Goal: Find specific page/section: Find specific page/section

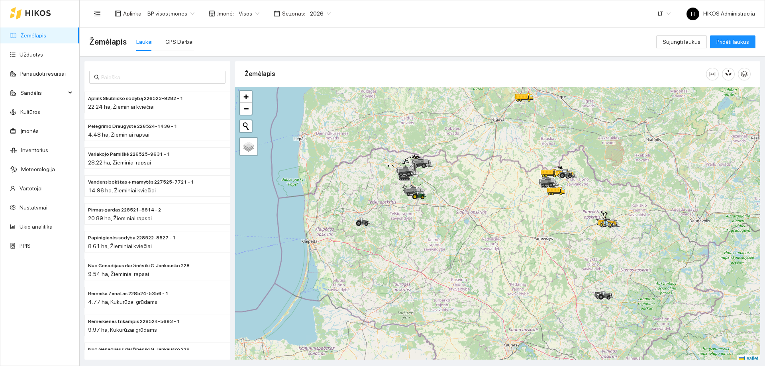
click at [174, 14] on span "BP visos įmonės" at bounding box center [170, 14] width 47 height 12
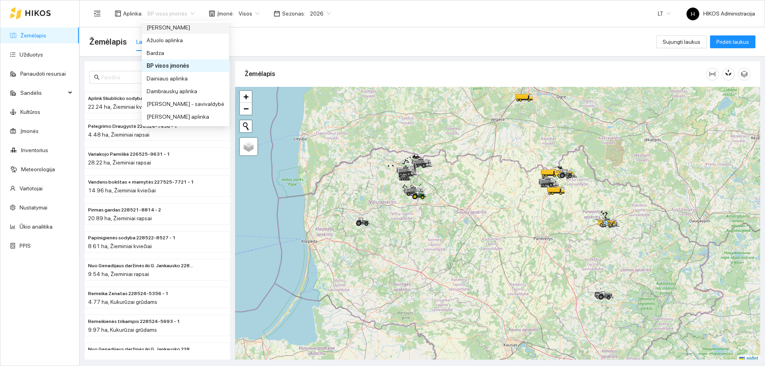
scroll to position [120, 0]
click at [170, 101] on div "Groward Group" at bounding box center [186, 100] width 78 height 9
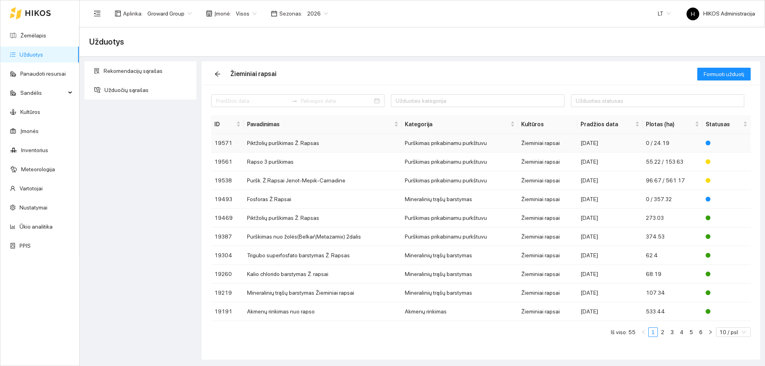
click at [425, 138] on td "Purškimas prikabinamu purkštuvu" at bounding box center [460, 143] width 116 height 19
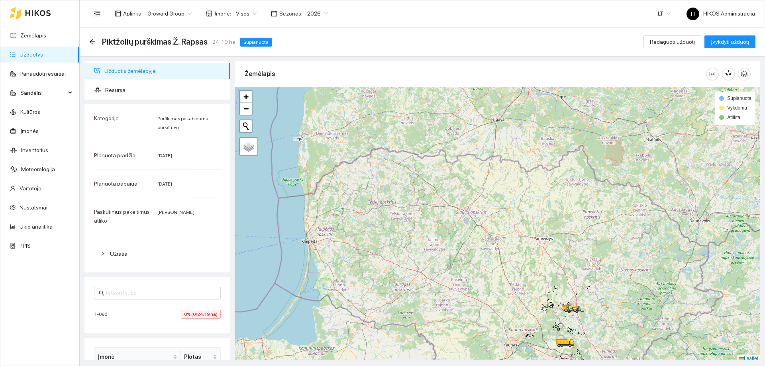
click at [165, 313] on div "1-086 0% (0/24.19 ha)" at bounding box center [157, 314] width 127 height 9
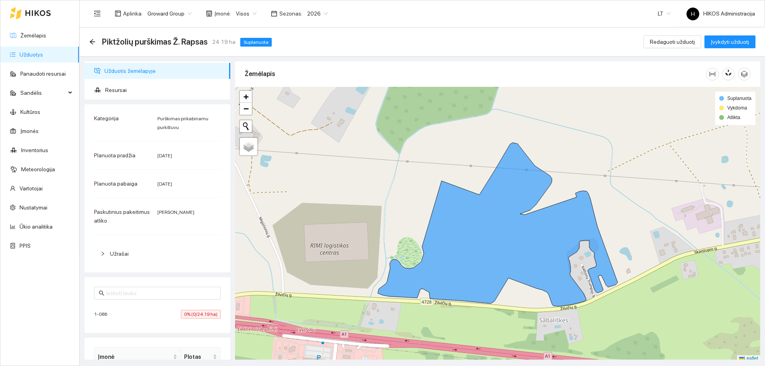
click at [101, 313] on span "1-086" at bounding box center [102, 315] width 17 height 8
copy span "1-086"
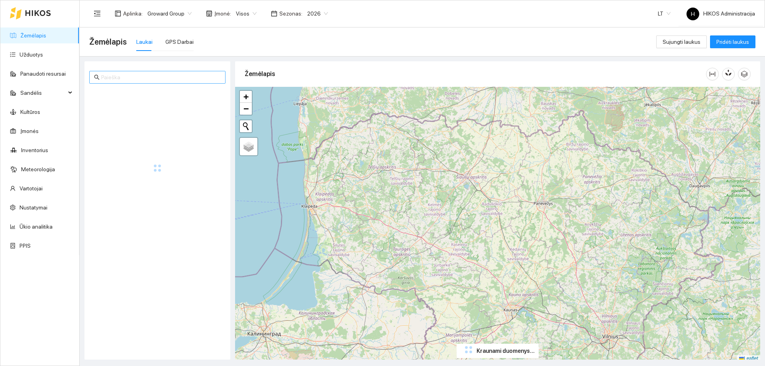
click at [139, 76] on input "text" at bounding box center [161, 77] width 120 height 9
paste input "1-086"
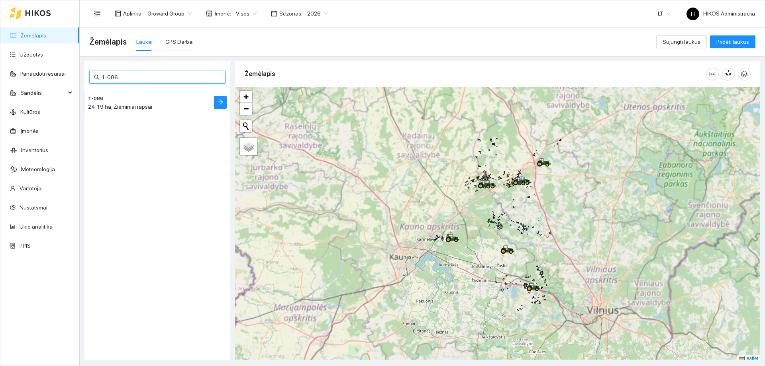
type input "1-086"
click at [147, 101] on h4 "1-086" at bounding box center [141, 98] width 107 height 9
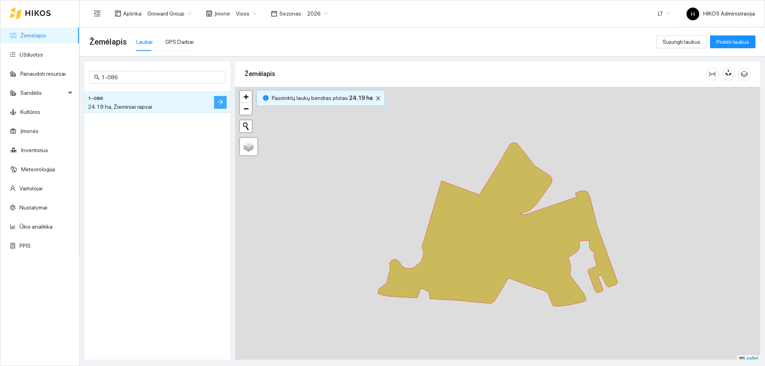
click at [218, 102] on icon "arrow-right" at bounding box center [220, 102] width 6 height 6
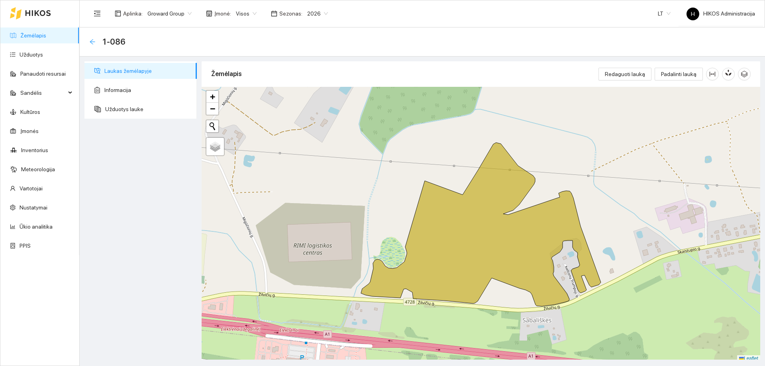
click at [92, 43] on icon "arrow-left" at bounding box center [92, 41] width 5 height 5
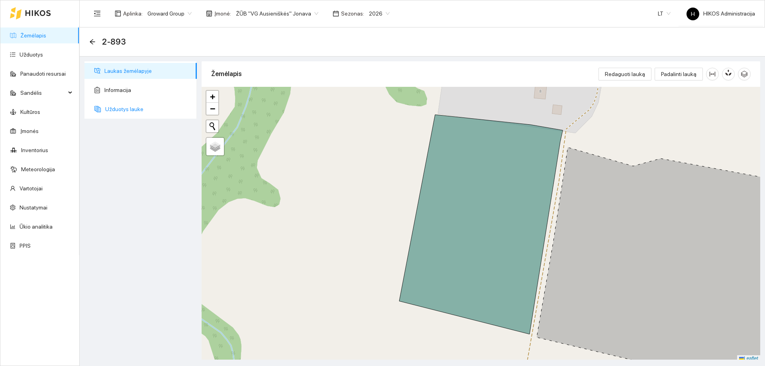
click at [144, 112] on span "Užduotys lauke" at bounding box center [147, 109] width 85 height 16
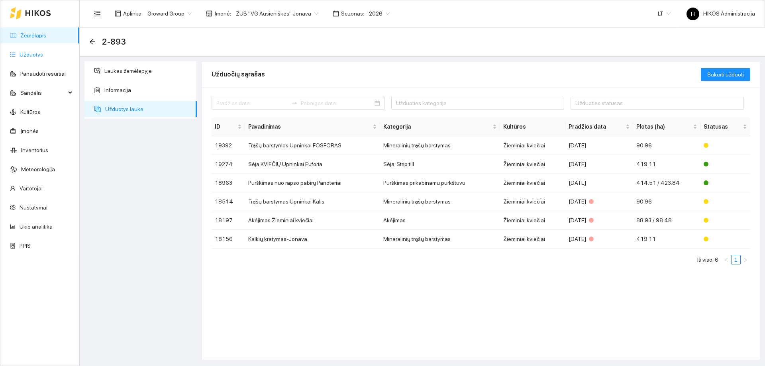
click at [42, 53] on link "Užduotys" at bounding box center [32, 54] width 24 height 6
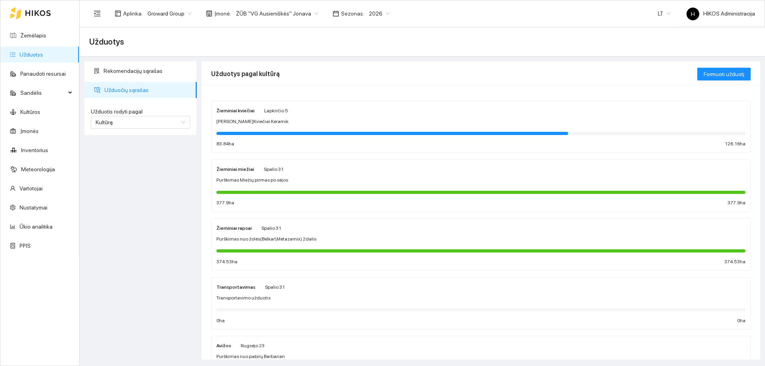
click at [274, 235] on div "Žieminiai rapsai Spalio 31 Purškimas nuo žolės(Belkar\Metazamix) 2dalis 374.53 …" at bounding box center [480, 245] width 529 height 42
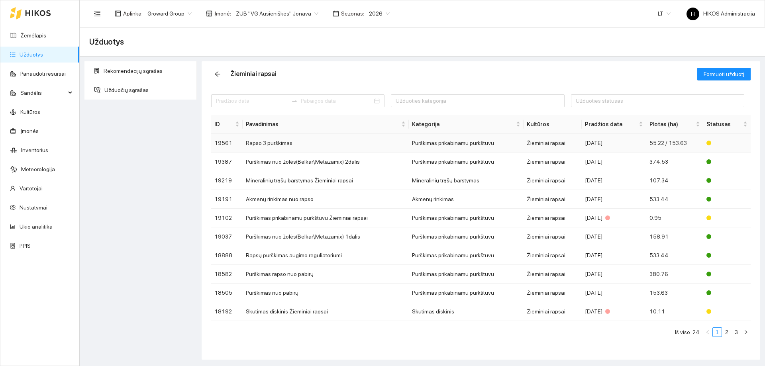
click at [572, 148] on td "Žieminiai rapsai" at bounding box center [553, 143] width 58 height 19
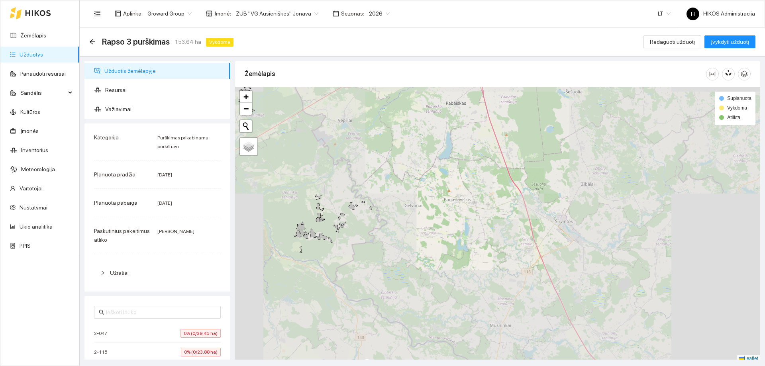
scroll to position [2, 0]
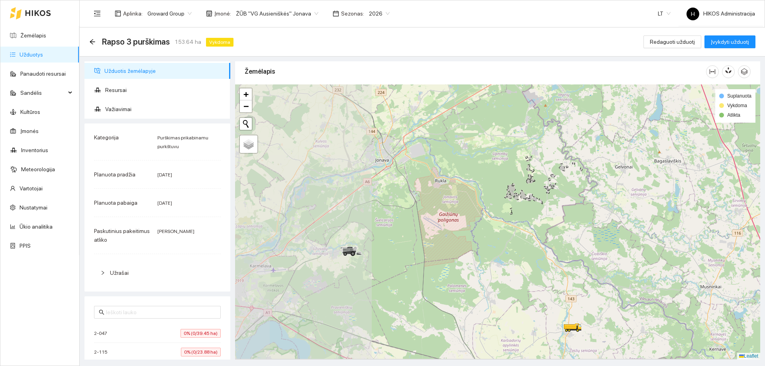
drag, startPoint x: 364, startPoint y: 236, endPoint x: 570, endPoint y: 198, distance: 210.0
click at [570, 198] on div at bounding box center [497, 222] width 525 height 275
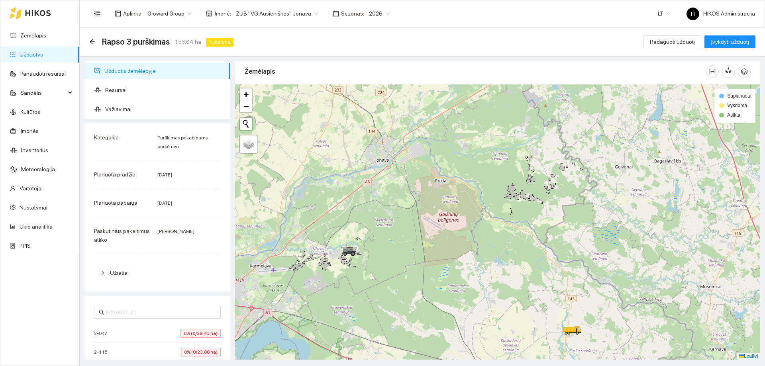
click at [138, 337] on div "2-047 0% (0/39.45 ha)" at bounding box center [157, 333] width 127 height 9
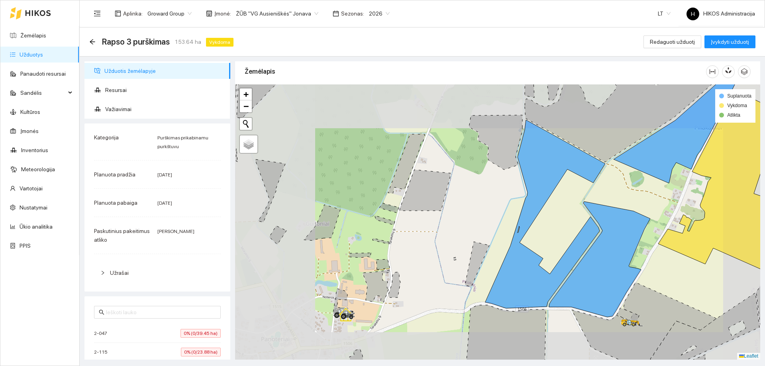
drag, startPoint x: 545, startPoint y: 213, endPoint x: 320, endPoint y: 214, distance: 224.8
click at [320, 214] on div at bounding box center [497, 222] width 525 height 275
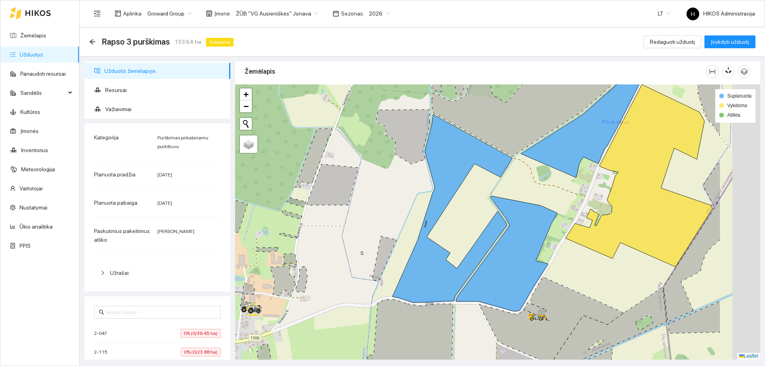
drag, startPoint x: 579, startPoint y: 201, endPoint x: 484, endPoint y: 187, distance: 96.8
click at [484, 187] on div at bounding box center [497, 222] width 525 height 275
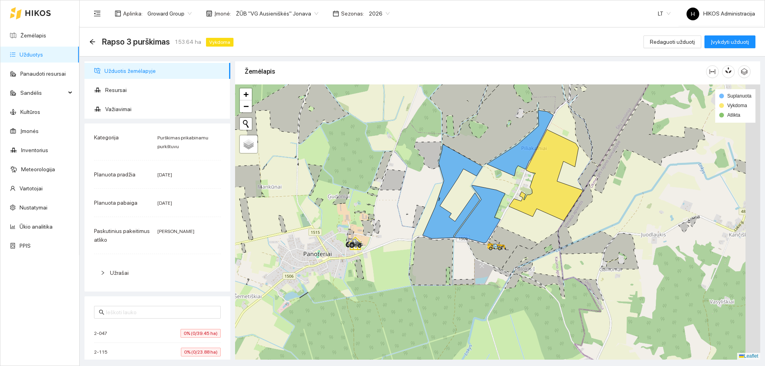
drag, startPoint x: 591, startPoint y: 174, endPoint x: 556, endPoint y: 174, distance: 34.3
click at [556, 174] on div at bounding box center [497, 222] width 525 height 275
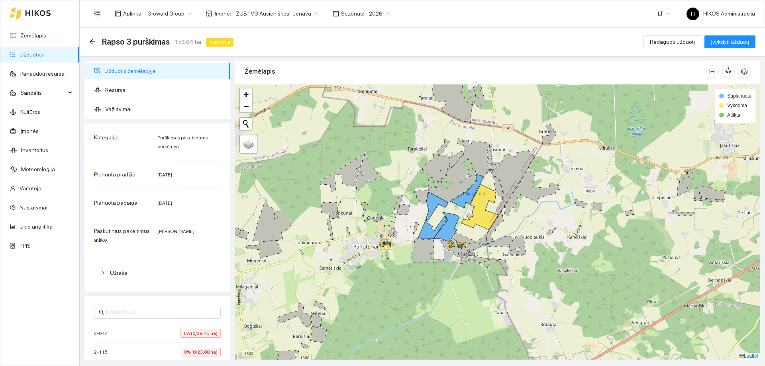
drag, startPoint x: 505, startPoint y: 227, endPoint x: 462, endPoint y: 234, distance: 43.3
click at [462, 234] on div at bounding box center [497, 222] width 525 height 275
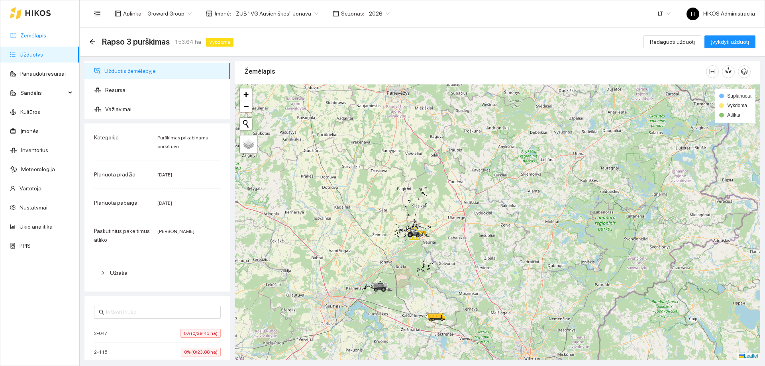
click at [26, 32] on link "Žemėlapis" at bounding box center [33, 35] width 26 height 6
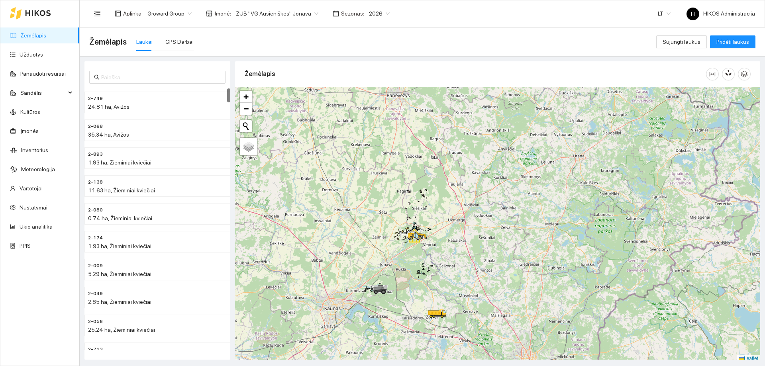
scroll to position [2, 0]
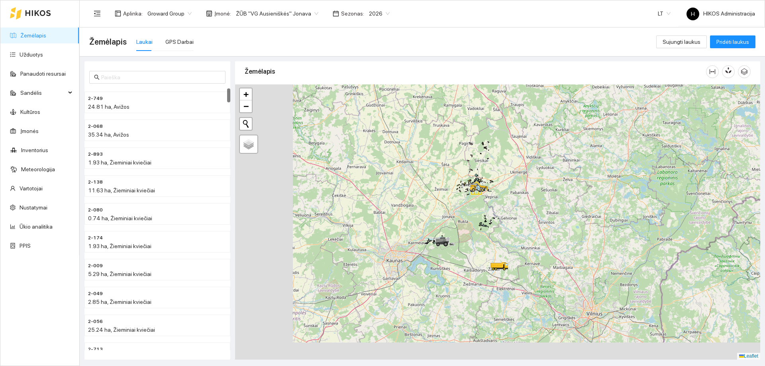
drag, startPoint x: 420, startPoint y: 271, endPoint x: 486, endPoint y: 222, distance: 81.8
click at [486, 222] on div at bounding box center [497, 222] width 525 height 275
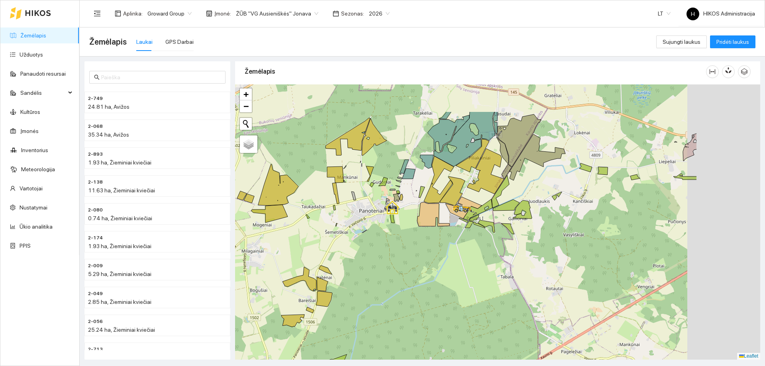
drag, startPoint x: 507, startPoint y: 223, endPoint x: 421, endPoint y: 270, distance: 97.2
click at [421, 270] on div at bounding box center [497, 222] width 525 height 275
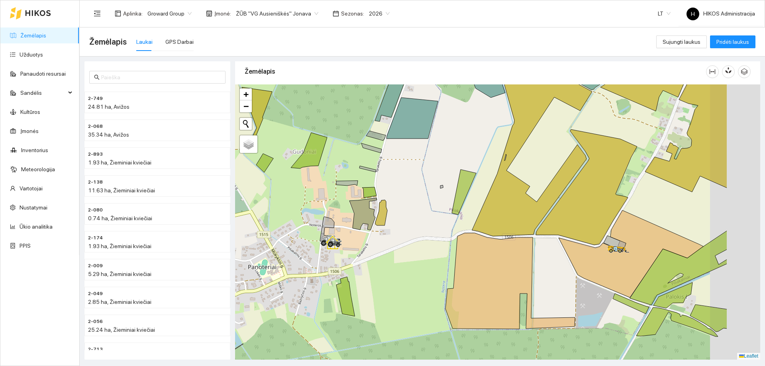
click at [406, 268] on div at bounding box center [497, 222] width 525 height 275
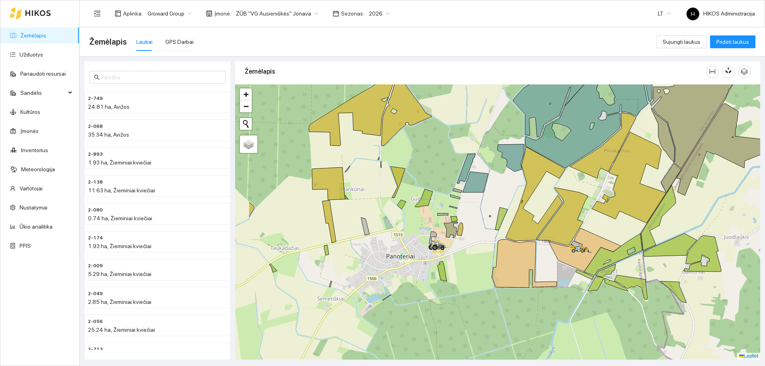
drag, startPoint x: 406, startPoint y: 268, endPoint x: 473, endPoint y: 257, distance: 67.5
click at [473, 257] on div at bounding box center [497, 222] width 525 height 275
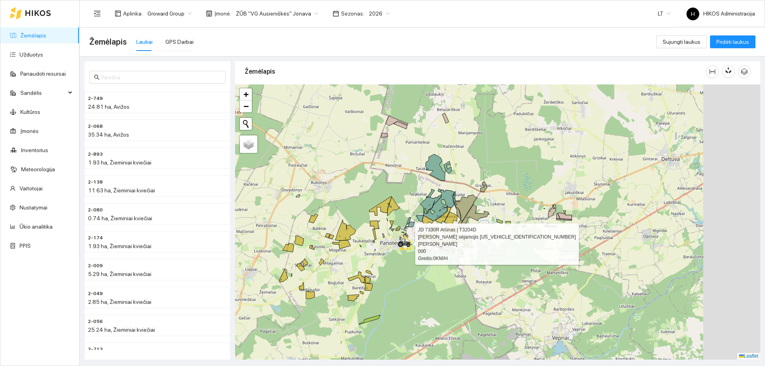
drag, startPoint x: 418, startPoint y: 247, endPoint x: 411, endPoint y: 244, distance: 8.1
click at [411, 244] on icon at bounding box center [405, 243] width 14 height 8
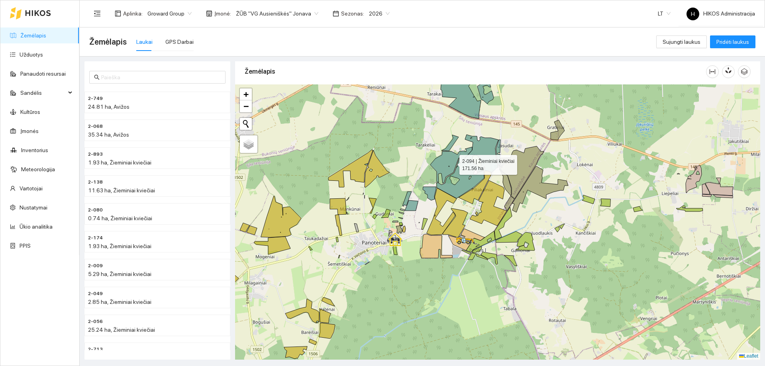
click at [451, 162] on icon at bounding box center [465, 167] width 68 height 64
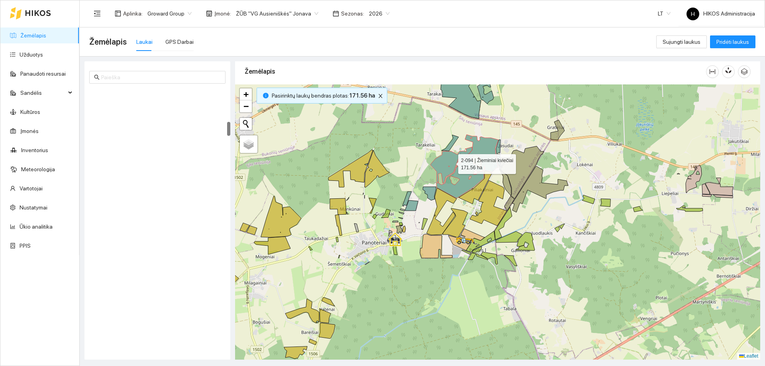
scroll to position [613, 0]
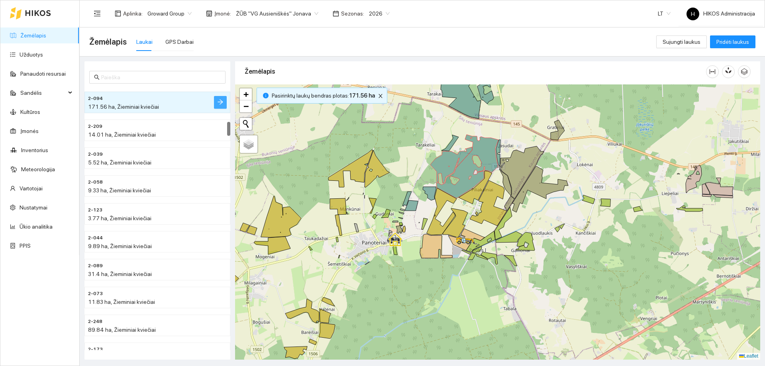
click at [218, 101] on icon "arrow-right" at bounding box center [220, 102] width 6 height 6
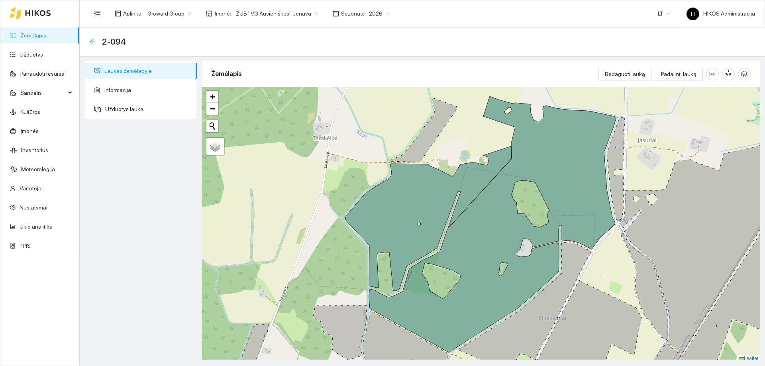
click at [91, 39] on icon "arrow-left" at bounding box center [92, 42] width 6 height 6
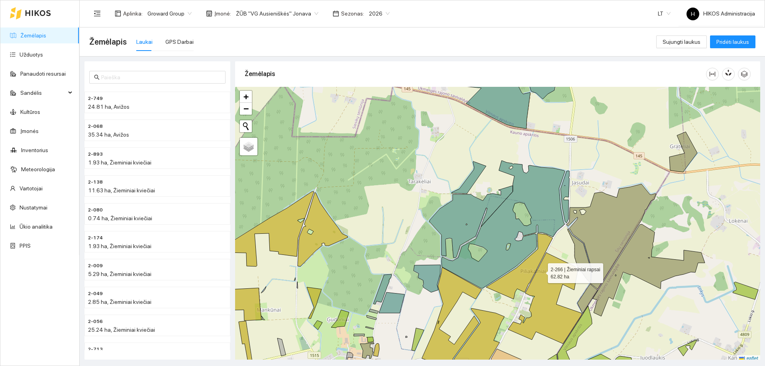
scroll to position [2, 0]
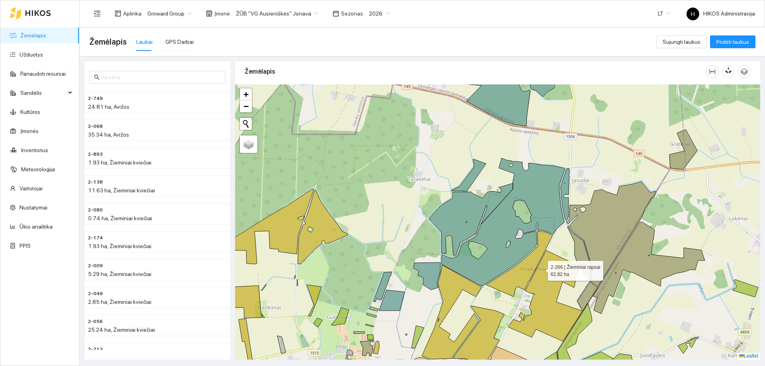
click at [541, 271] on icon at bounding box center [545, 295] width 74 height 91
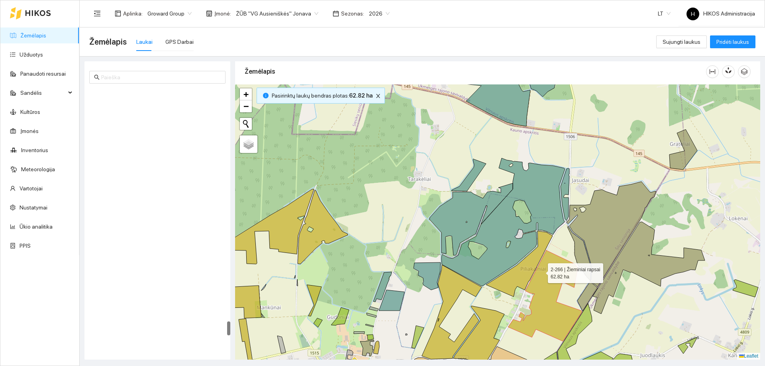
scroll to position [4286, 0]
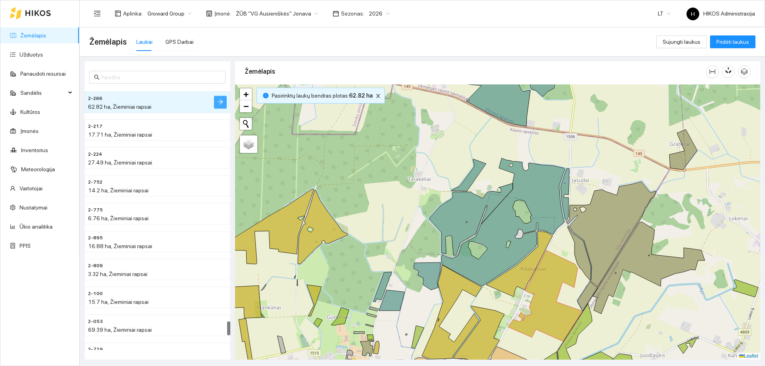
click at [217, 104] on icon "arrow-right" at bounding box center [220, 102] width 6 height 6
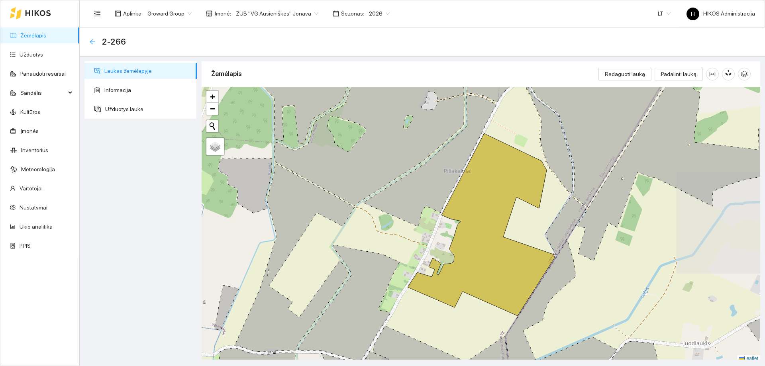
click at [93, 41] on icon "arrow-left" at bounding box center [92, 41] width 5 height 5
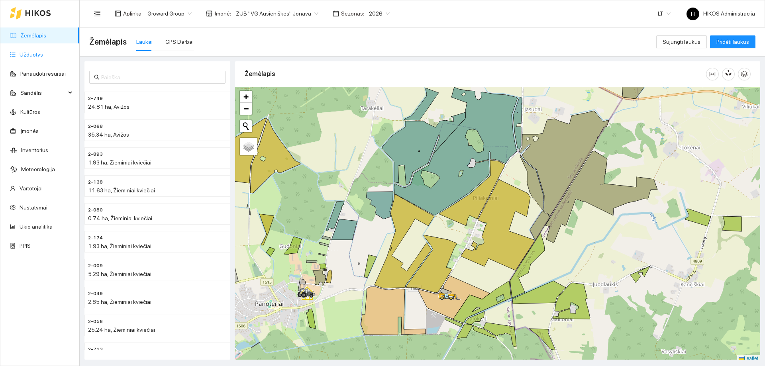
drag, startPoint x: 39, startPoint y: 56, endPoint x: 64, endPoint y: 61, distance: 25.5
click at [39, 56] on link "Užduotys" at bounding box center [32, 54] width 24 height 6
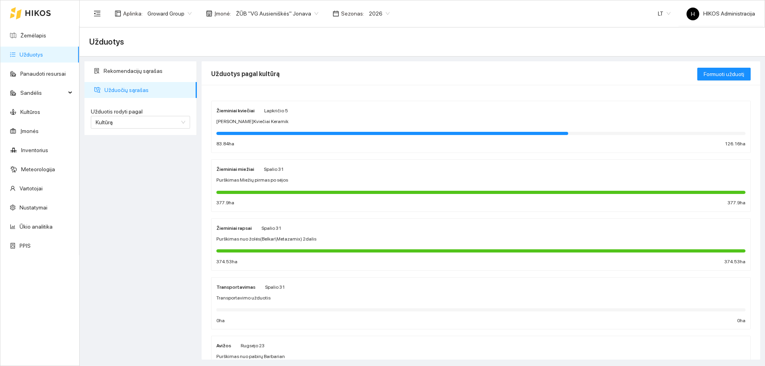
click at [258, 236] on span "Purškimas nuo žolės(Belkar\Metazamix) 2dalis" at bounding box center [266, 240] width 100 height 8
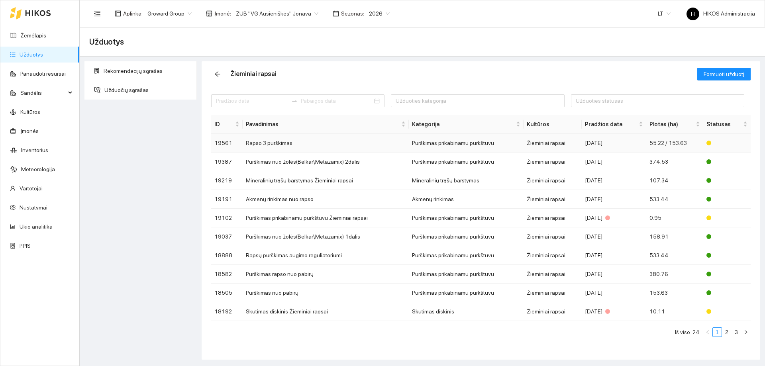
click at [306, 141] on td "Rapso 3 purškimas" at bounding box center [326, 143] width 166 height 19
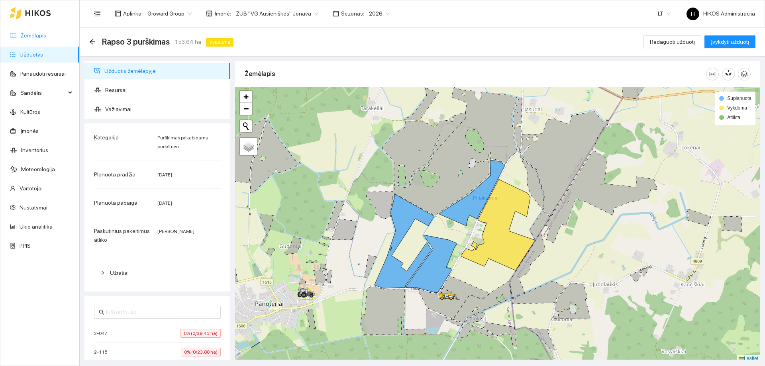
click at [37, 33] on link "Žemėlapis" at bounding box center [33, 35] width 26 height 6
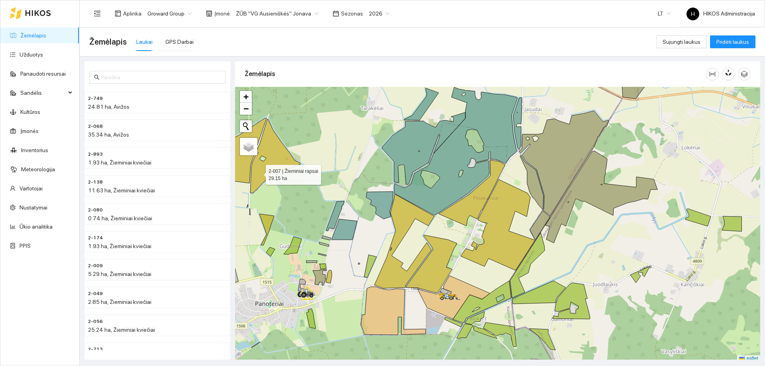
click at [259, 173] on icon at bounding box center [275, 156] width 50 height 74
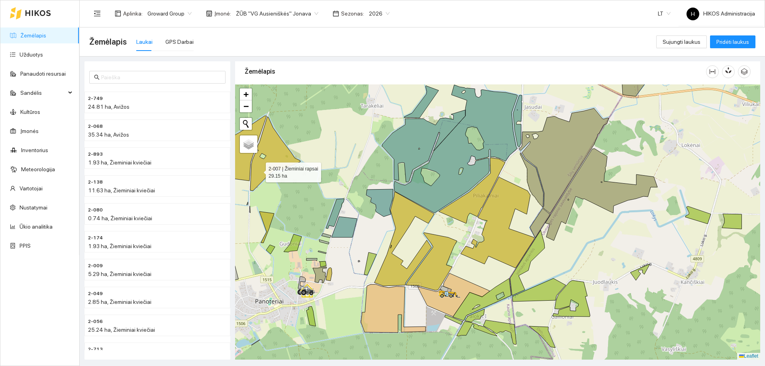
scroll to position [4553, 0]
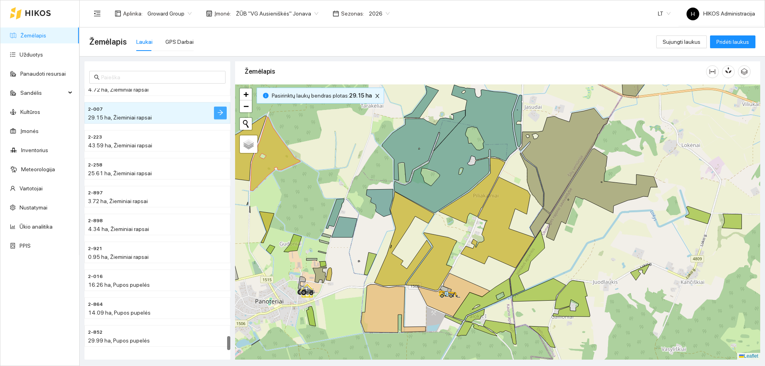
click at [214, 114] on button "button" at bounding box center [220, 113] width 13 height 13
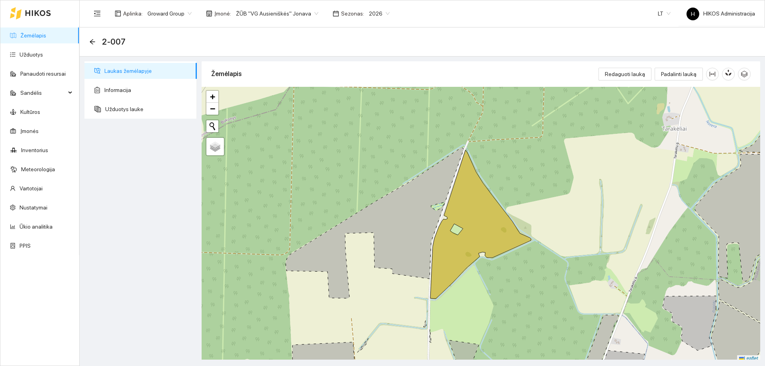
click at [46, 39] on link "Žemėlapis" at bounding box center [33, 35] width 26 height 6
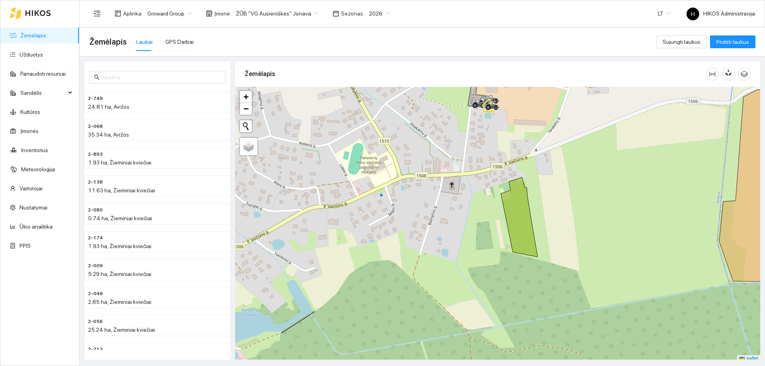
scroll to position [2, 0]
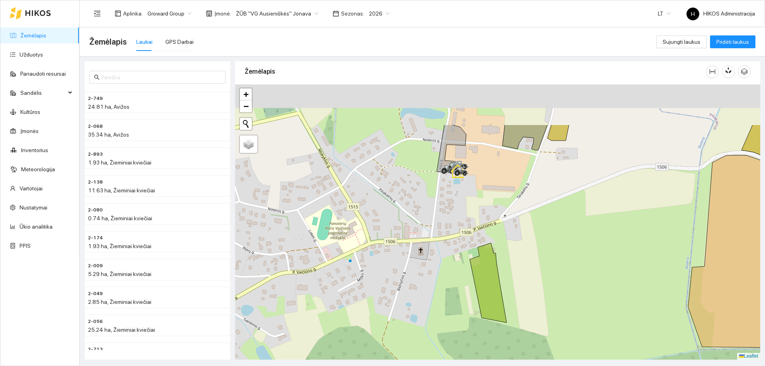
drag, startPoint x: 425, startPoint y: 227, endPoint x: 400, endPoint y: 277, distance: 56.3
click at [400, 277] on div at bounding box center [497, 222] width 525 height 275
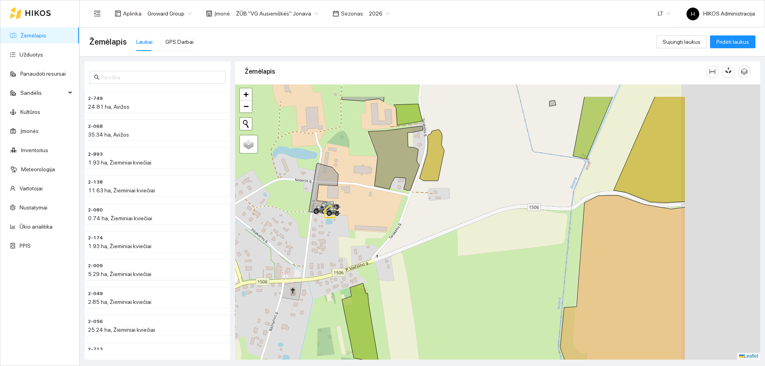
click at [419, 218] on div at bounding box center [497, 222] width 525 height 275
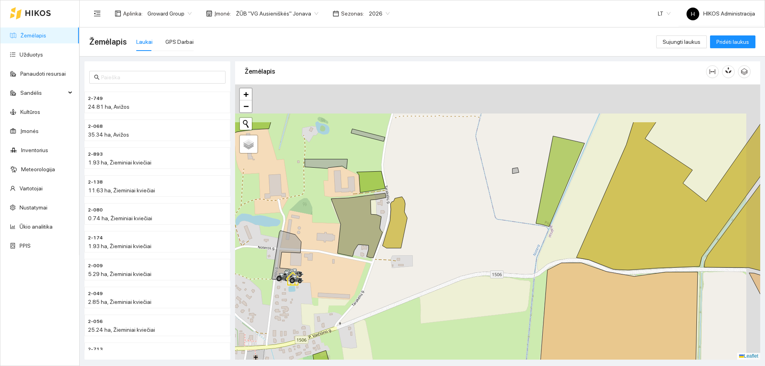
drag, startPoint x: 488, startPoint y: 184, endPoint x: 456, endPoint y: 242, distance: 66.4
click at [456, 242] on div at bounding box center [497, 222] width 525 height 275
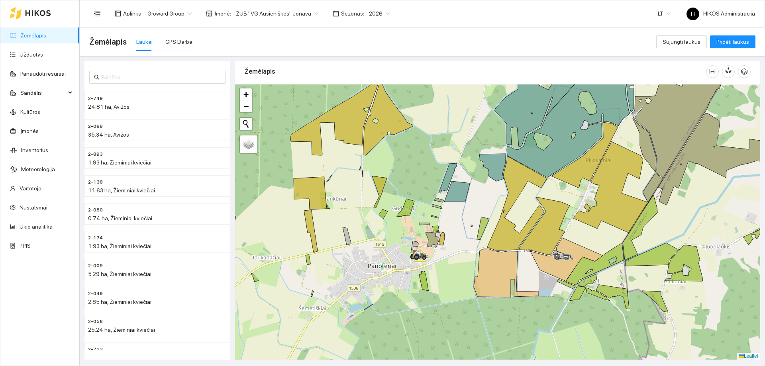
drag, startPoint x: 495, startPoint y: 228, endPoint x: 304, endPoint y: 216, distance: 191.3
click at [304, 216] on div at bounding box center [497, 222] width 525 height 275
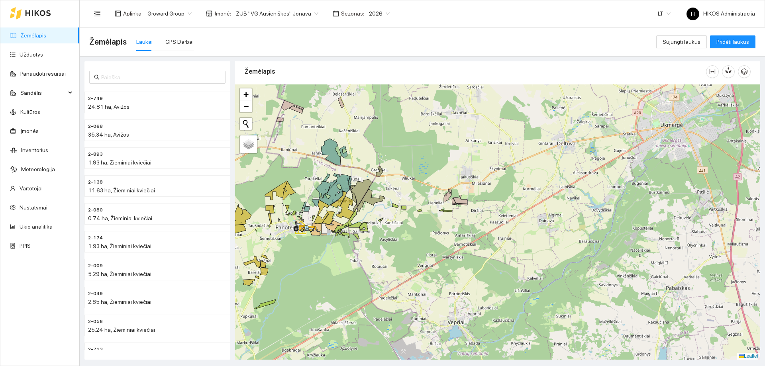
scroll to position [0, 0]
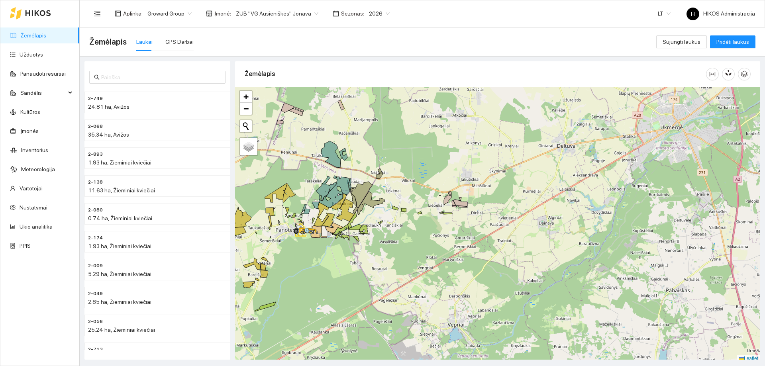
click at [280, 6] on div "Aplinka : Groward Group Įmonė : ŽŪB "VG Ausieniškės" Jonava Sezonas : 2026" at bounding box center [241, 14] width 305 height 16
click at [279, 12] on span "ŽŪB "VG Ausieniškės" Jonava" at bounding box center [277, 14] width 83 height 12
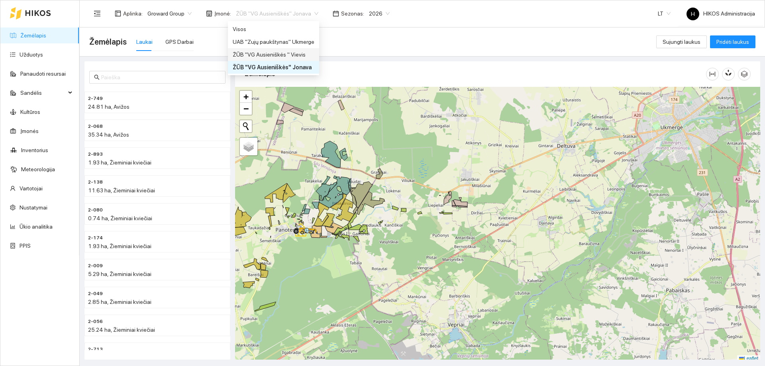
click at [301, 55] on div "ŽŪB "VG Ausieniškės " Vievis" at bounding box center [274, 54] width 82 height 9
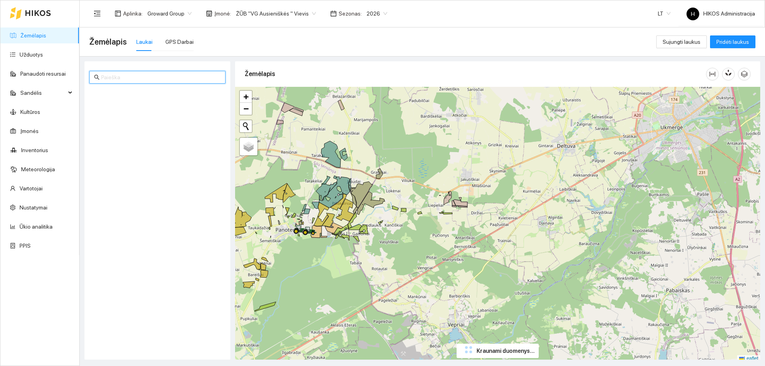
click at [140, 78] on input "text" at bounding box center [161, 77] width 120 height 9
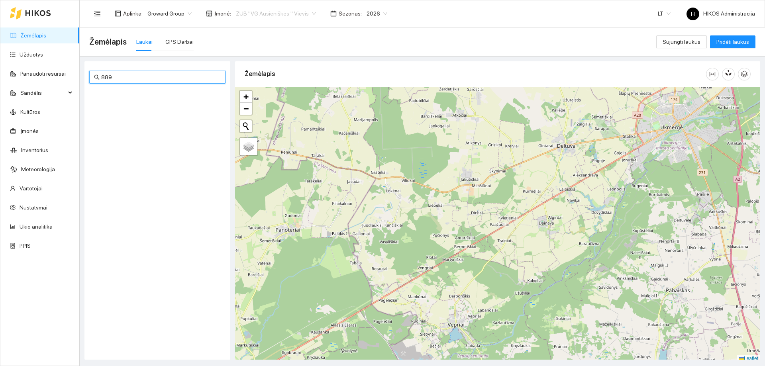
click at [279, 14] on span "ŽŪB "VG Ausieniškės " Vievis" at bounding box center [276, 14] width 80 height 12
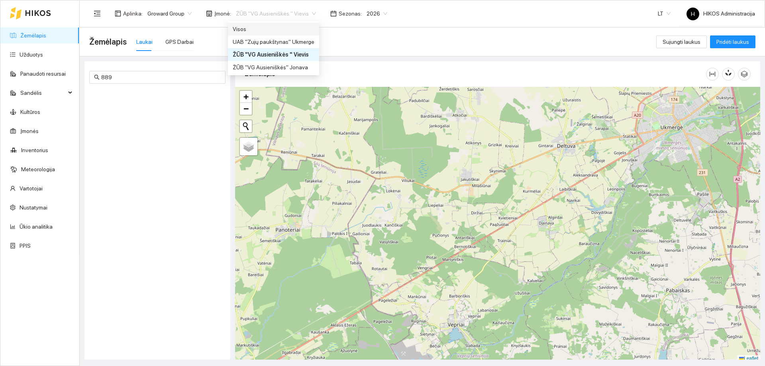
click at [263, 29] on div "Visos" at bounding box center [274, 29] width 82 height 9
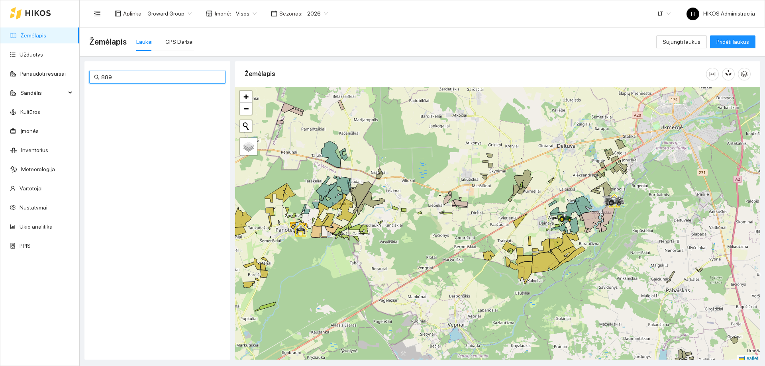
click at [130, 80] on input "889" at bounding box center [161, 77] width 120 height 9
type input "8"
click at [310, 12] on span "2026" at bounding box center [317, 14] width 21 height 12
type input "1-889"
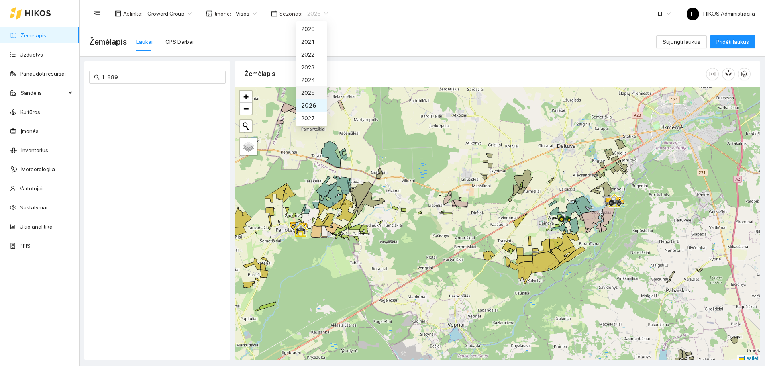
click at [306, 93] on div "2025" at bounding box center [311, 92] width 21 height 9
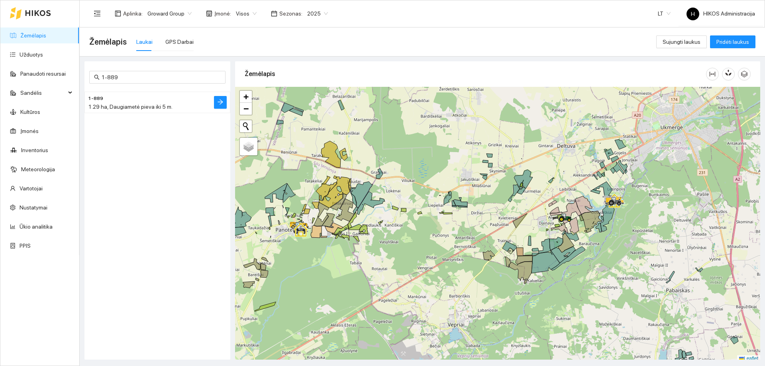
click at [144, 106] on span "1.29 ha, Daugiametė pieva iki 5 m." at bounding box center [130, 107] width 85 height 6
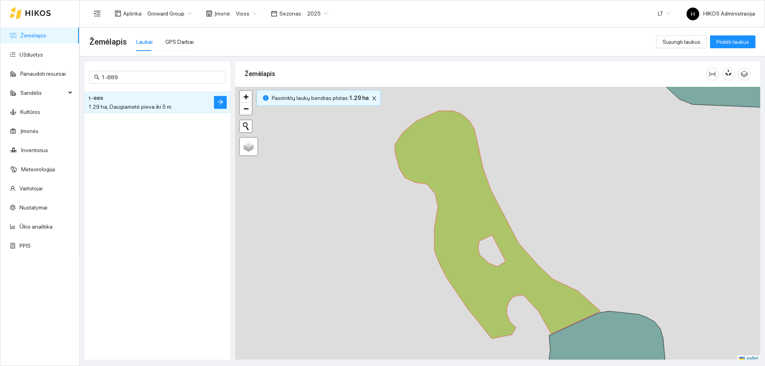
click at [322, 16] on div "2025" at bounding box center [318, 13] width 30 height 13
click at [313, 108] on div "2026" at bounding box center [311, 105] width 21 height 9
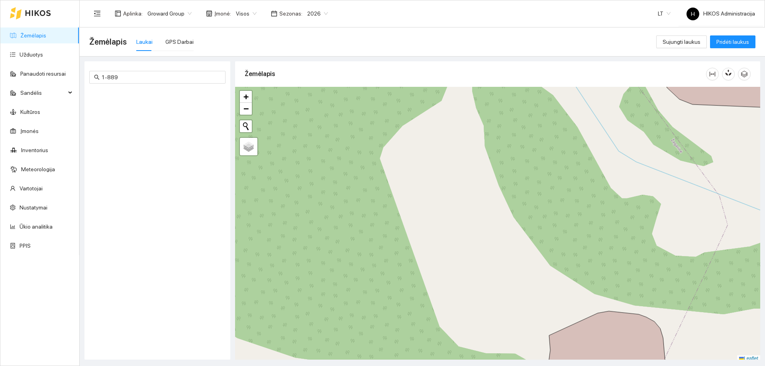
click at [317, 12] on span "2026" at bounding box center [317, 14] width 21 height 12
click at [311, 94] on div "2025" at bounding box center [311, 92] width 21 height 9
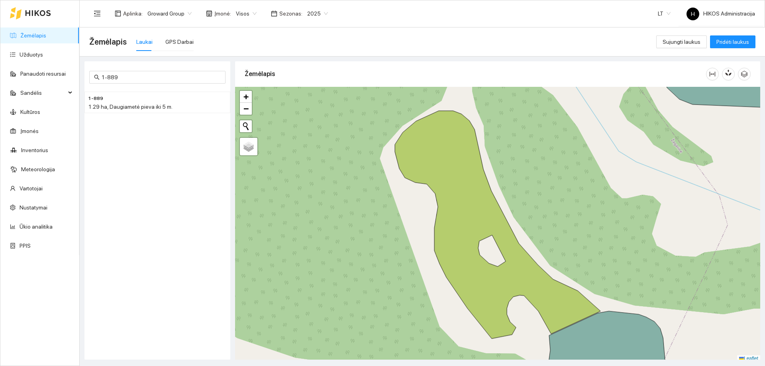
click at [217, 104] on icon "arrow-right" at bounding box center [220, 102] width 6 height 6
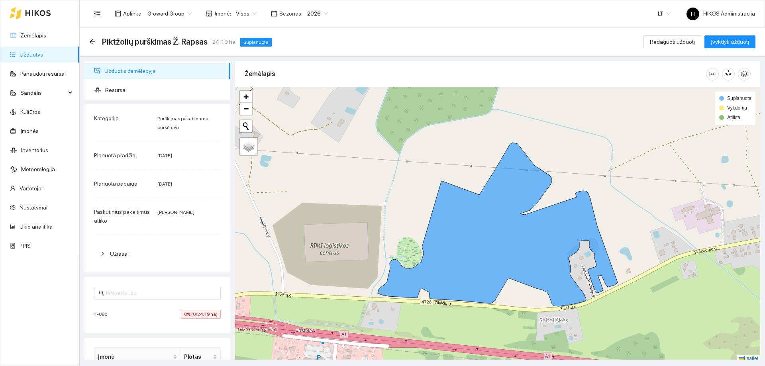
click at [37, 37] on link "Žemėlapis" at bounding box center [33, 35] width 26 height 6
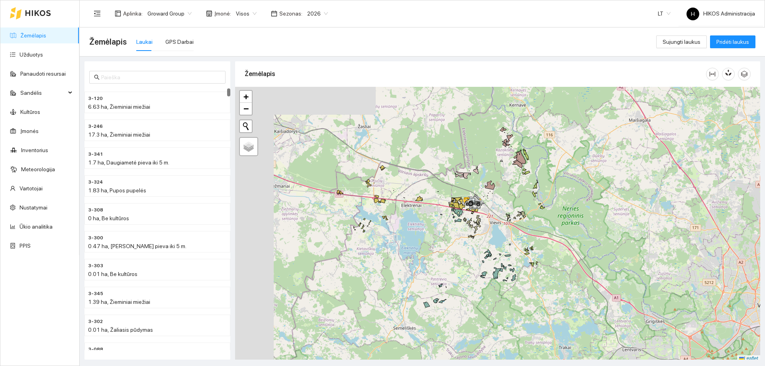
click at [444, 217] on div at bounding box center [497, 224] width 525 height 275
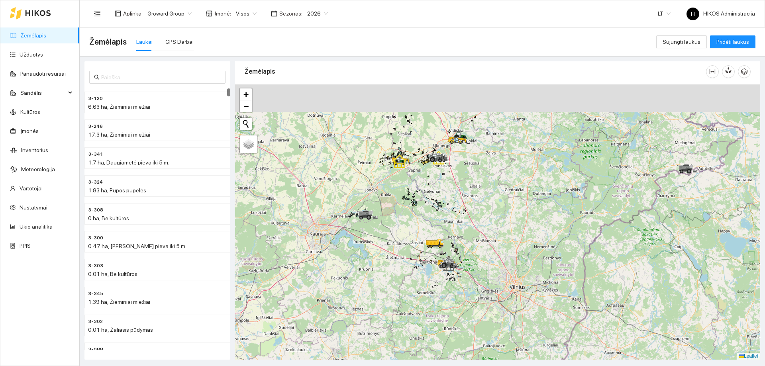
drag, startPoint x: 489, startPoint y: 199, endPoint x: 482, endPoint y: 209, distance: 12.1
click at [484, 218] on div at bounding box center [497, 222] width 525 height 275
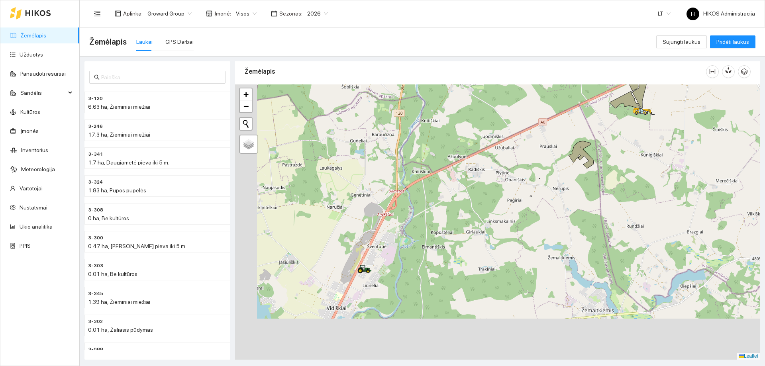
drag, startPoint x: 406, startPoint y: 238, endPoint x: 507, endPoint y: 165, distance: 124.6
click at [515, 161] on div at bounding box center [497, 222] width 525 height 275
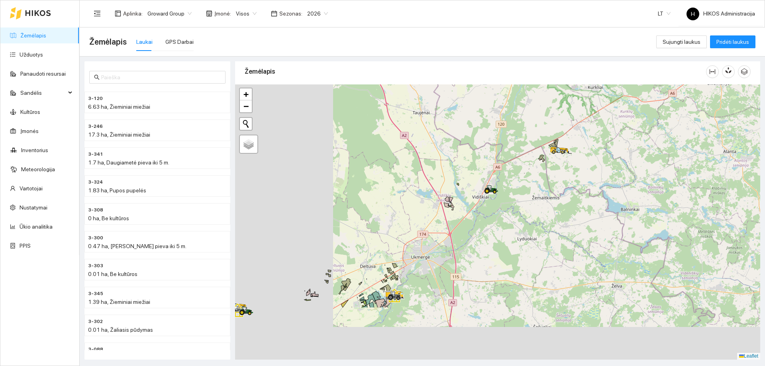
drag, startPoint x: 381, startPoint y: 308, endPoint x: 523, endPoint y: 206, distance: 174.2
click at [522, 208] on div at bounding box center [497, 222] width 525 height 275
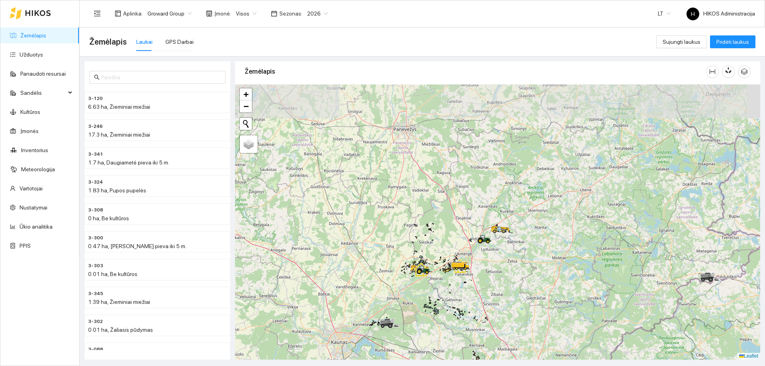
drag, startPoint x: 511, startPoint y: 285, endPoint x: 496, endPoint y: 205, distance: 81.2
click at [496, 205] on div at bounding box center [497, 222] width 525 height 275
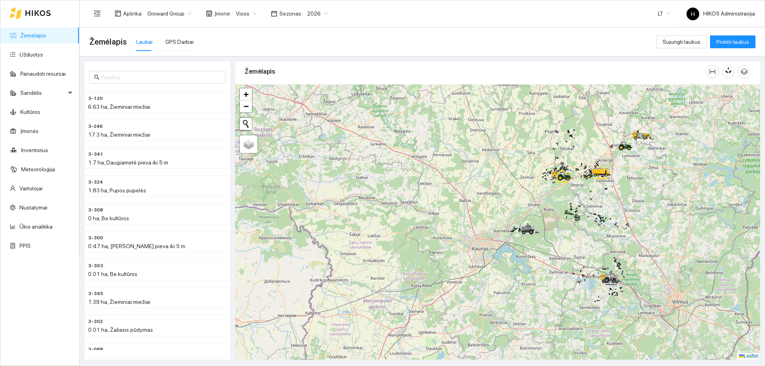
click at [171, 12] on span "Groward Group" at bounding box center [169, 14] width 44 height 12
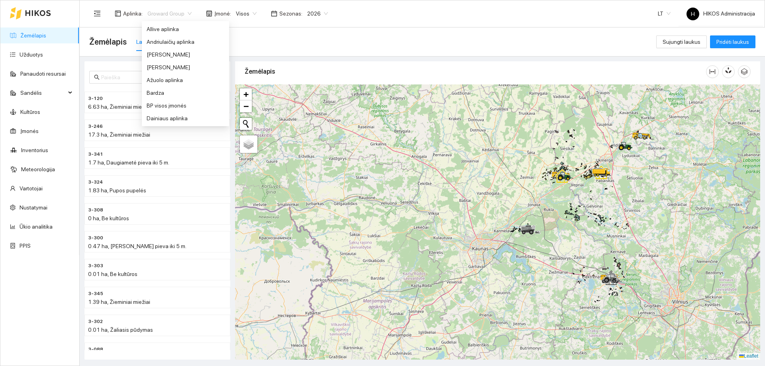
scroll to position [0, 0]
click at [184, 106] on div "BP visos įmonės" at bounding box center [186, 105] width 78 height 9
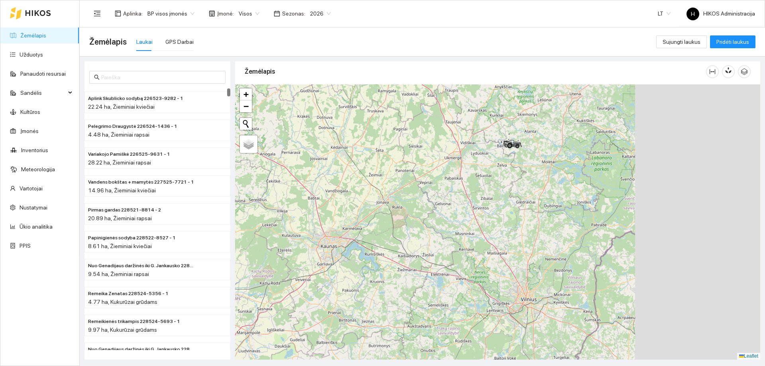
drag, startPoint x: 444, startPoint y: 204, endPoint x: 415, endPoint y: 202, distance: 29.6
click at [415, 202] on div at bounding box center [497, 222] width 525 height 275
